Goal: Ask a question

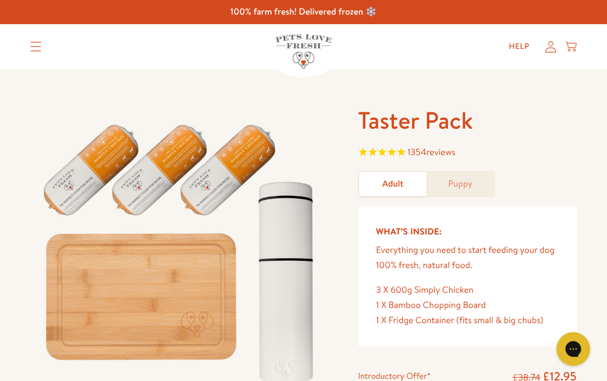
click at [48, 49] on summary "Translation missing: en.sections.header.menu" at bounding box center [35, 47] width 29 height 28
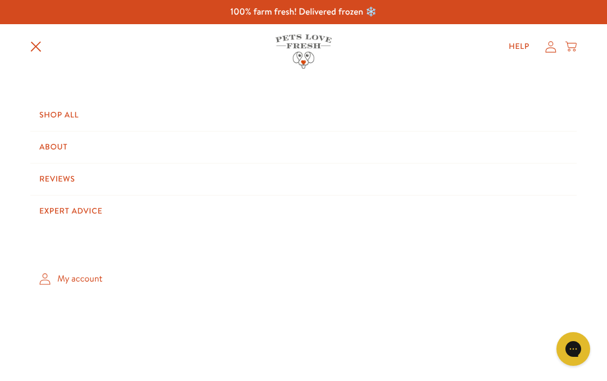
click at [68, 117] on link "Shop All" at bounding box center [303, 115] width 547 height 31
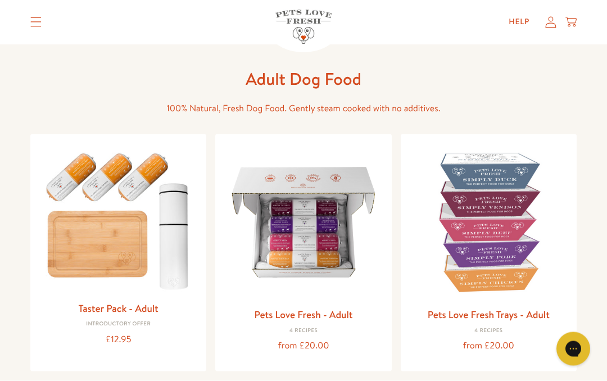
scroll to position [53, 0]
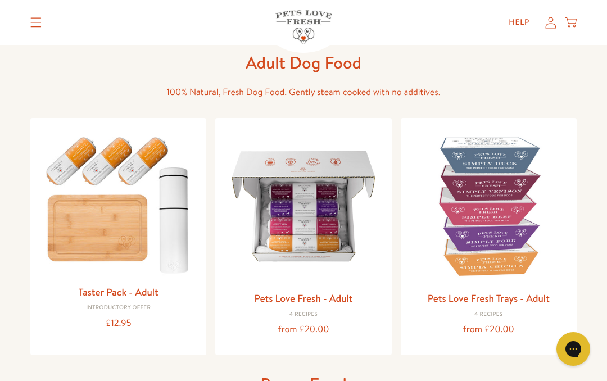
click at [506, 234] on img at bounding box center [489, 206] width 158 height 158
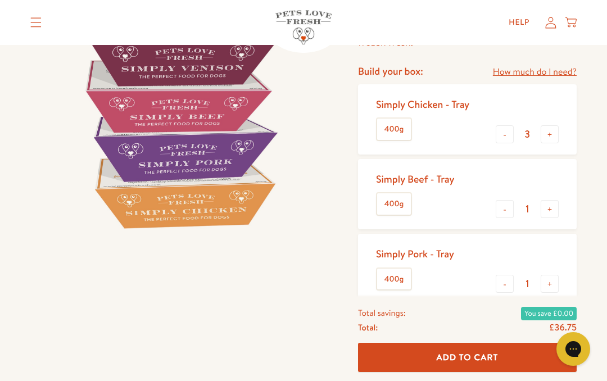
scroll to position [159, 0]
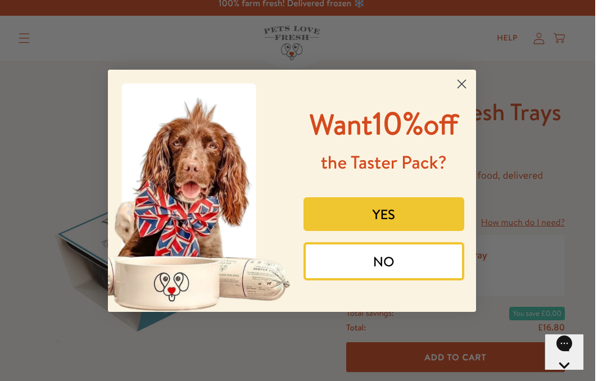
scroll to position [68, 0]
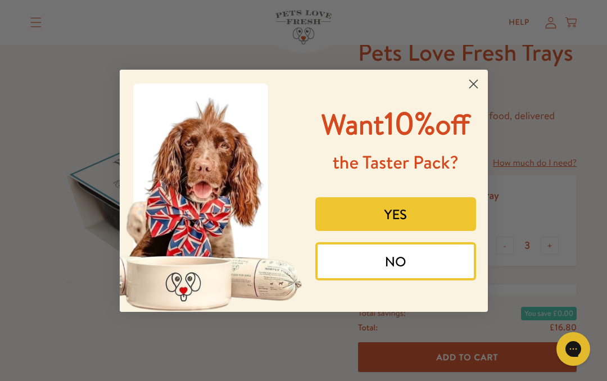
click at [476, 80] on icon "Close dialog" at bounding box center [474, 84] width 8 height 8
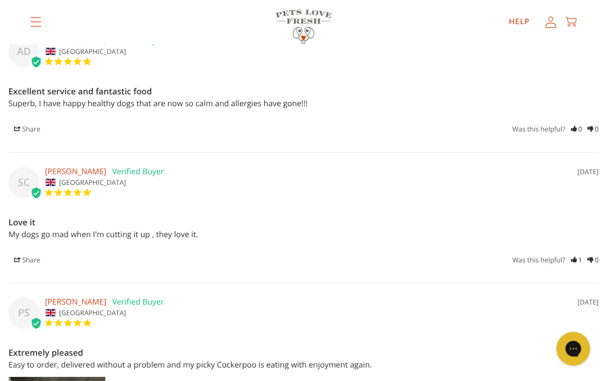
scroll to position [2496, 0]
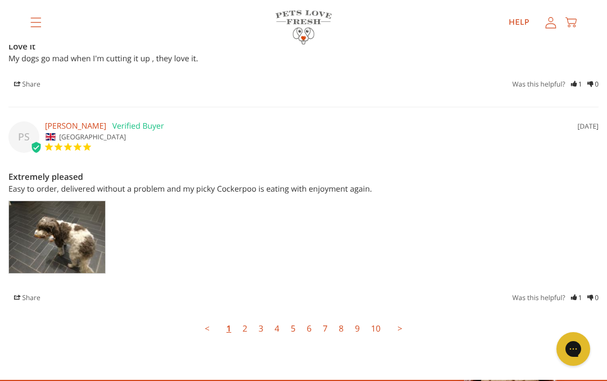
click at [287, 318] on link "5" at bounding box center [293, 329] width 16 height 22
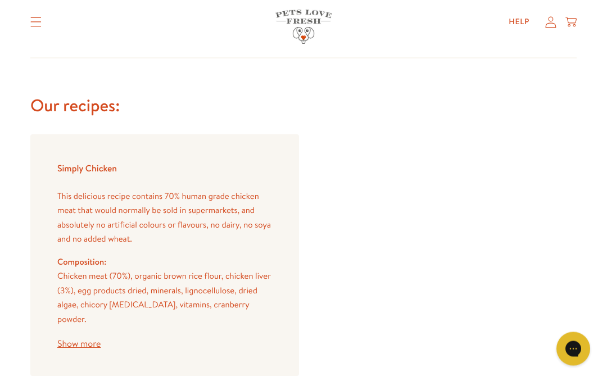
scroll to position [1099, 0]
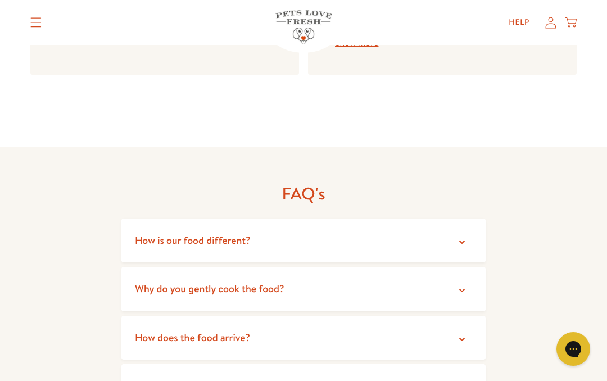
scroll to position [1909, 0]
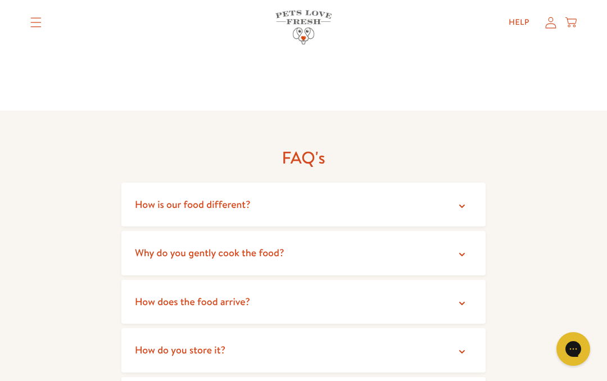
click at [460, 346] on icon at bounding box center [462, 351] width 11 height 11
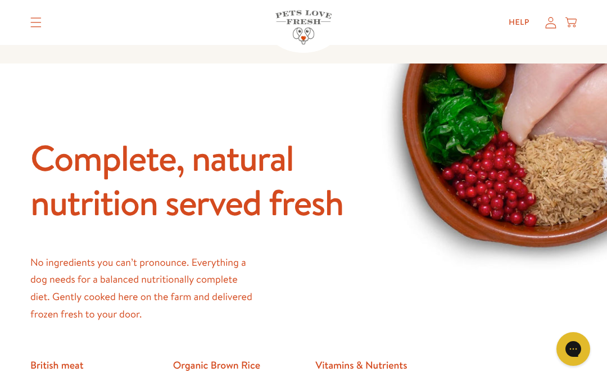
scroll to position [724, 0]
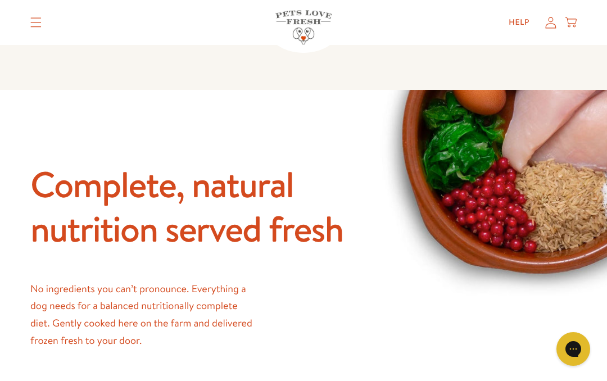
click at [523, 21] on link "Help" at bounding box center [519, 22] width 39 height 22
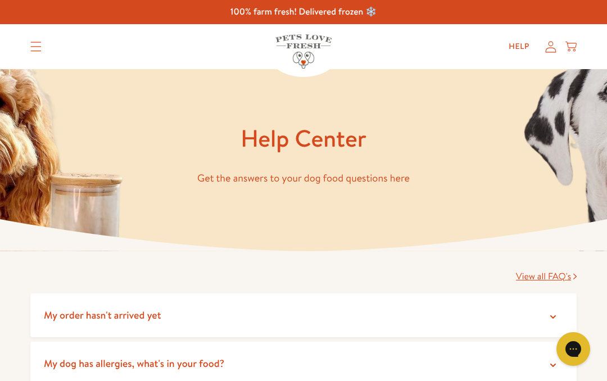
click at [571, 349] on icon "Gorgias live chat" at bounding box center [573, 349] width 11 height 11
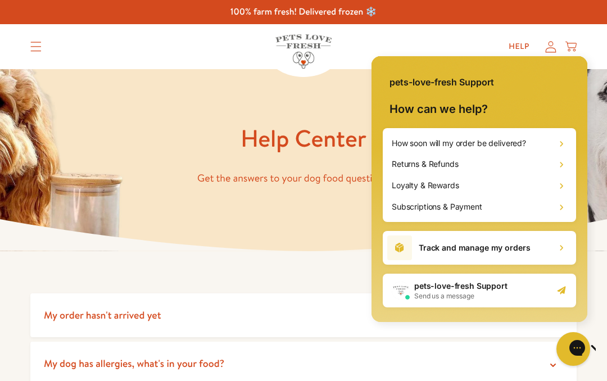
click at [567, 292] on div "pets-love-fresh Support Send us a message" at bounding box center [479, 291] width 193 height 34
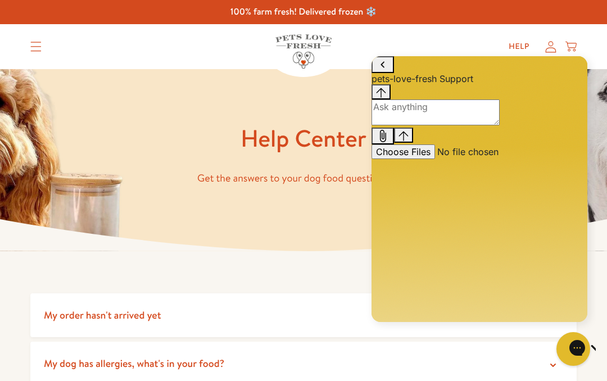
click at [462, 125] on textarea "live chat message input" at bounding box center [436, 113] width 128 height 26
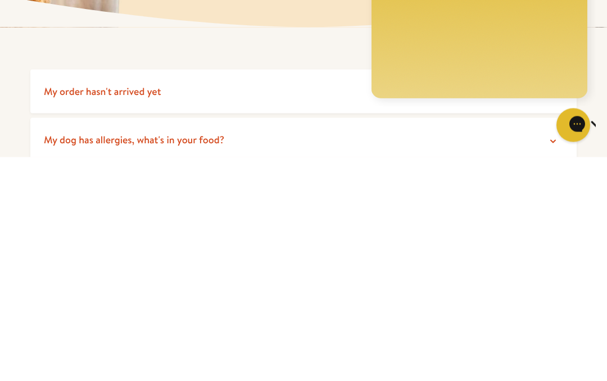
type textarea "Hi can you tell me is there any difference in thr roll food and the tray food"
click at [607, 125] on div "Gorgias live chat" at bounding box center [613, 125] width 11 height 14
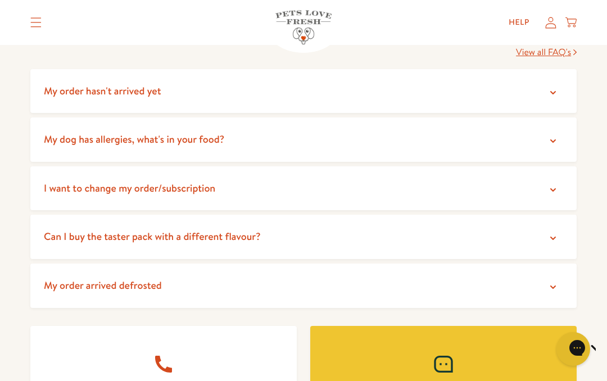
click at [607, 348] on icon "Gorgias live chat" at bounding box center [613, 347] width 11 height 11
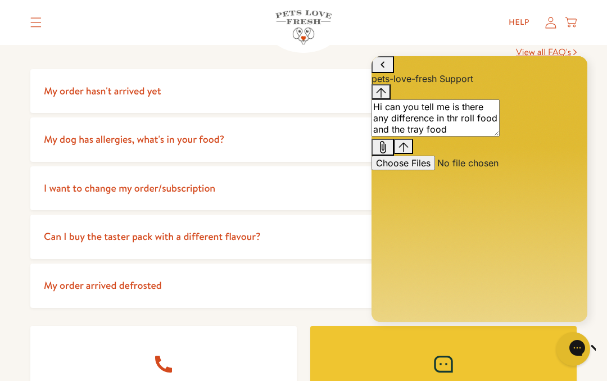
click at [409, 152] on icon "Send message" at bounding box center [404, 147] width 10 height 10
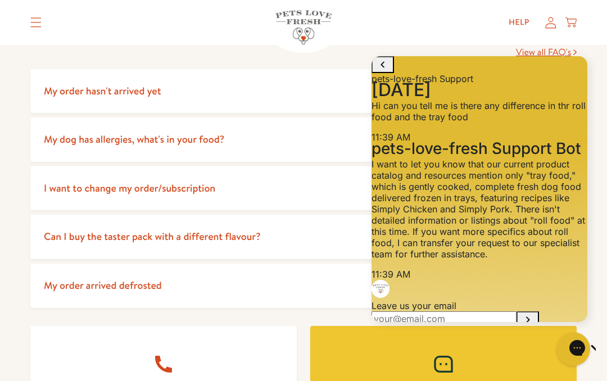
scroll to position [209, 0]
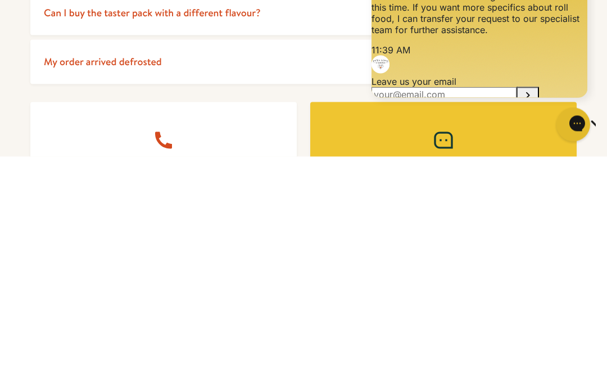
scroll to position [207, 0]
type textarea "I"
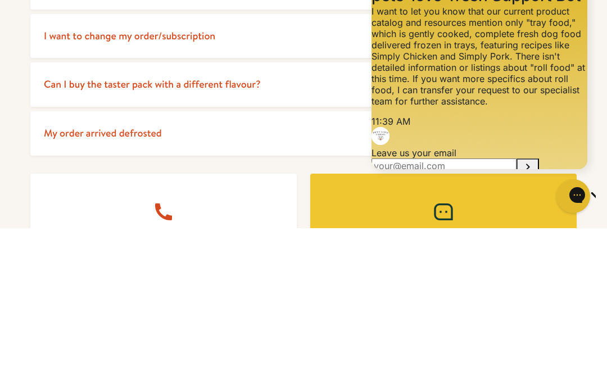
scroll to position [377, 0]
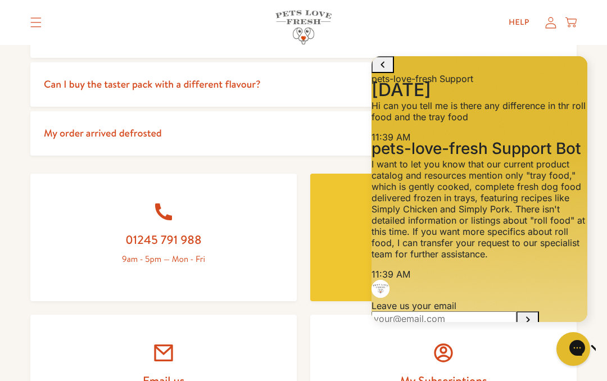
type textarea "Do I still need to chop up the tray food"
click at [607, 346] on icon "Gorgias live chat" at bounding box center [613, 347] width 11 height 11
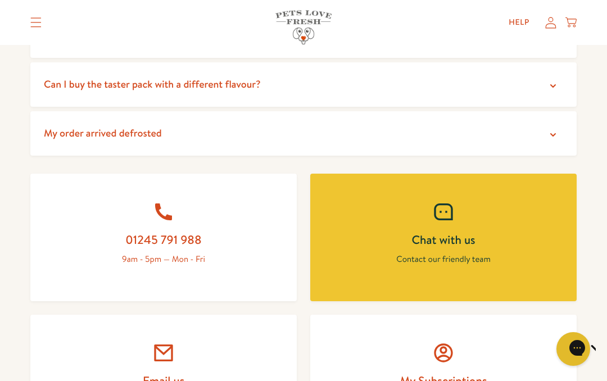
click at [607, 346] on icon "Gorgias live chat" at bounding box center [613, 347] width 11 height 11
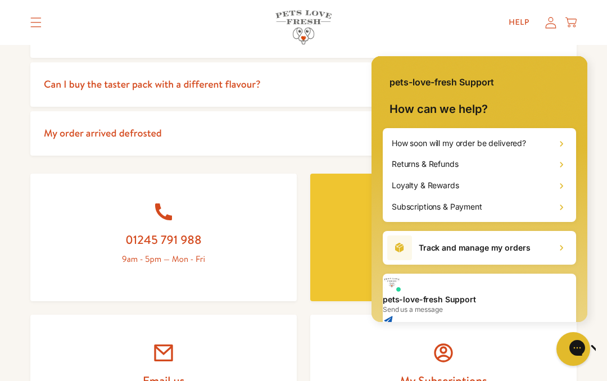
click at [394, 315] on icon "Start conversation" at bounding box center [388, 320] width 11 height 11
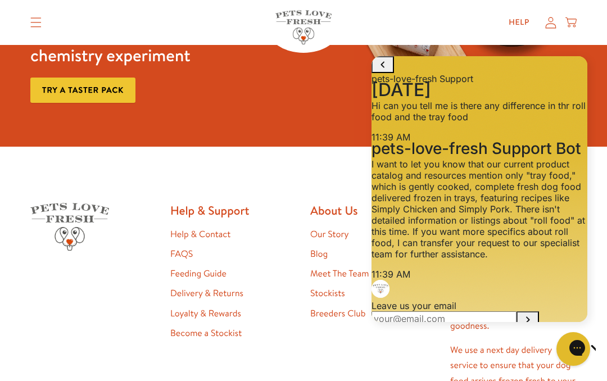
scroll to position [910, 0]
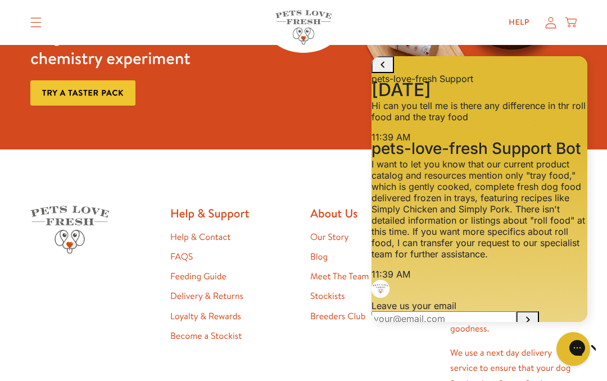
click at [391, 73] on button "go to home page" at bounding box center [383, 64] width 22 height 17
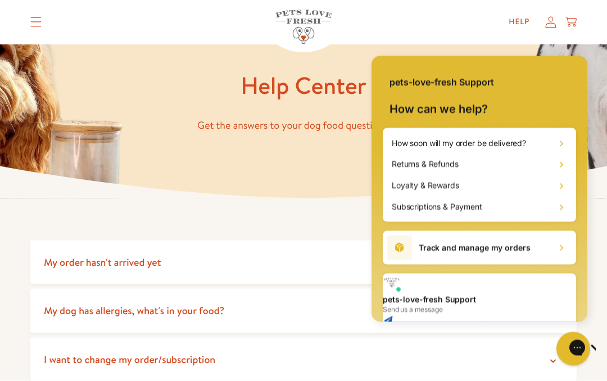
scroll to position [0, 0]
